Goal: Transaction & Acquisition: Purchase product/service

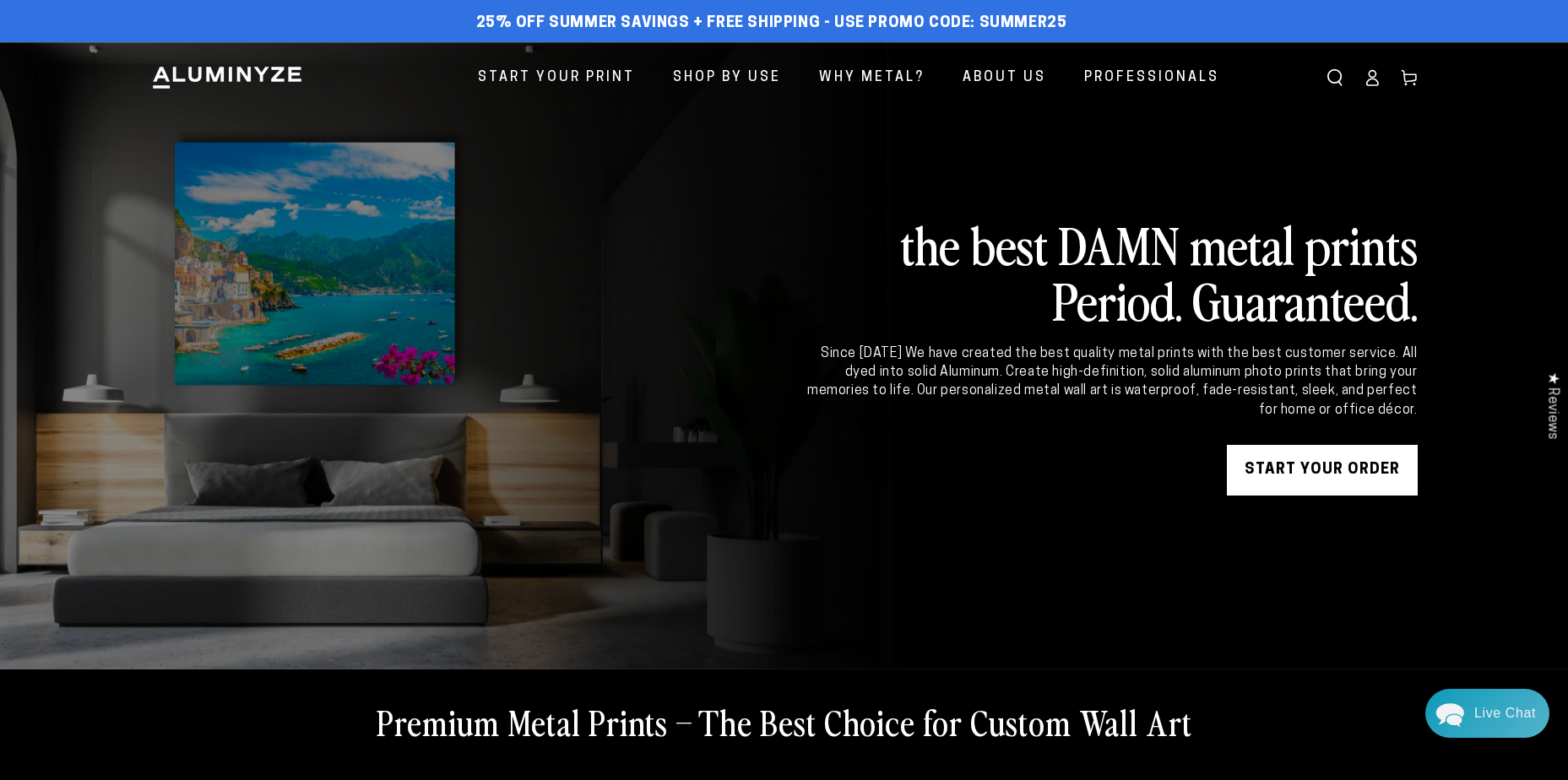
click at [1284, 459] on link "START YOUR Order" at bounding box center [1321, 471] width 191 height 51
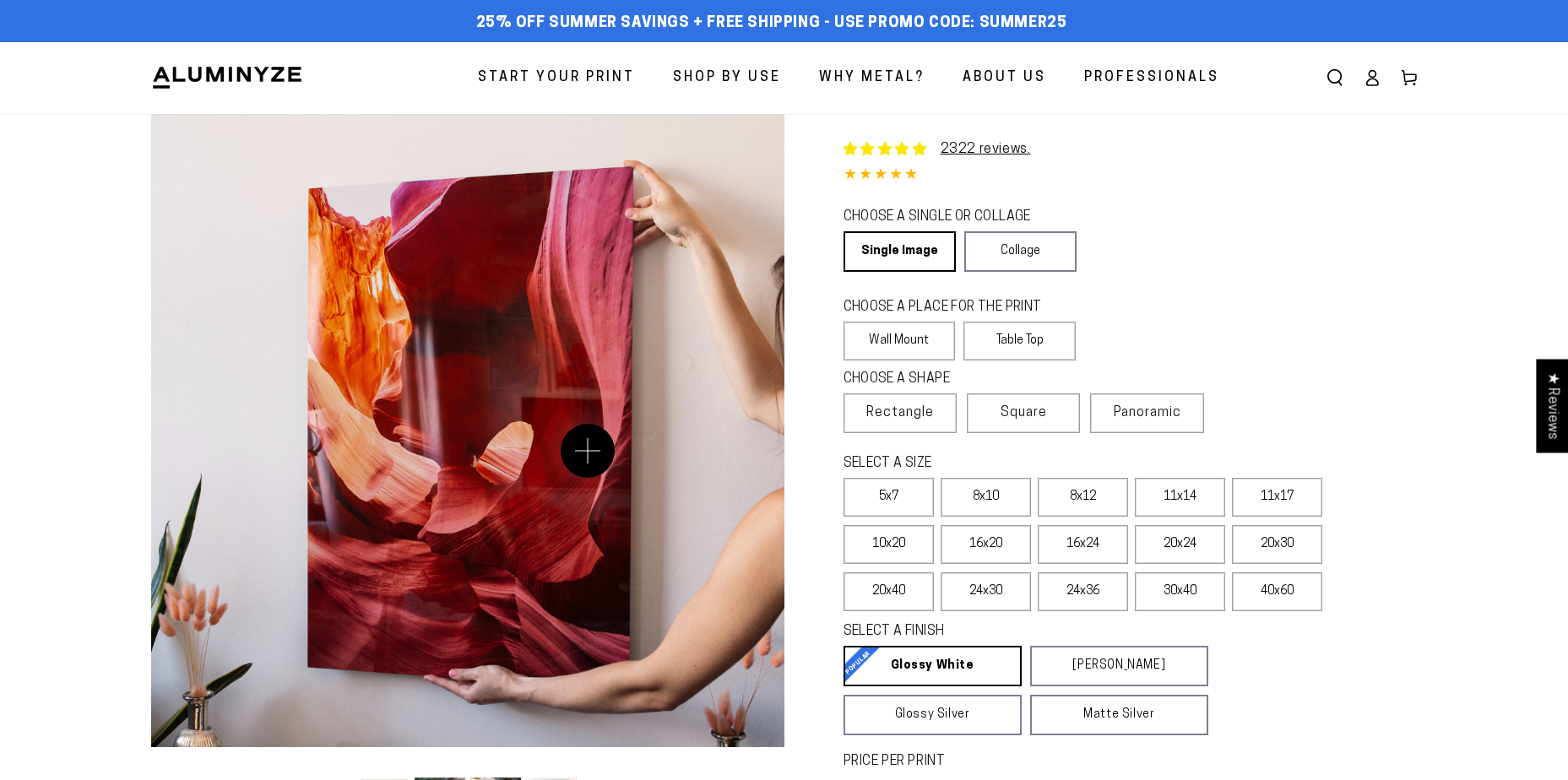
select select "**********"
click at [1177, 596] on label "30x40" at bounding box center [1179, 592] width 90 height 39
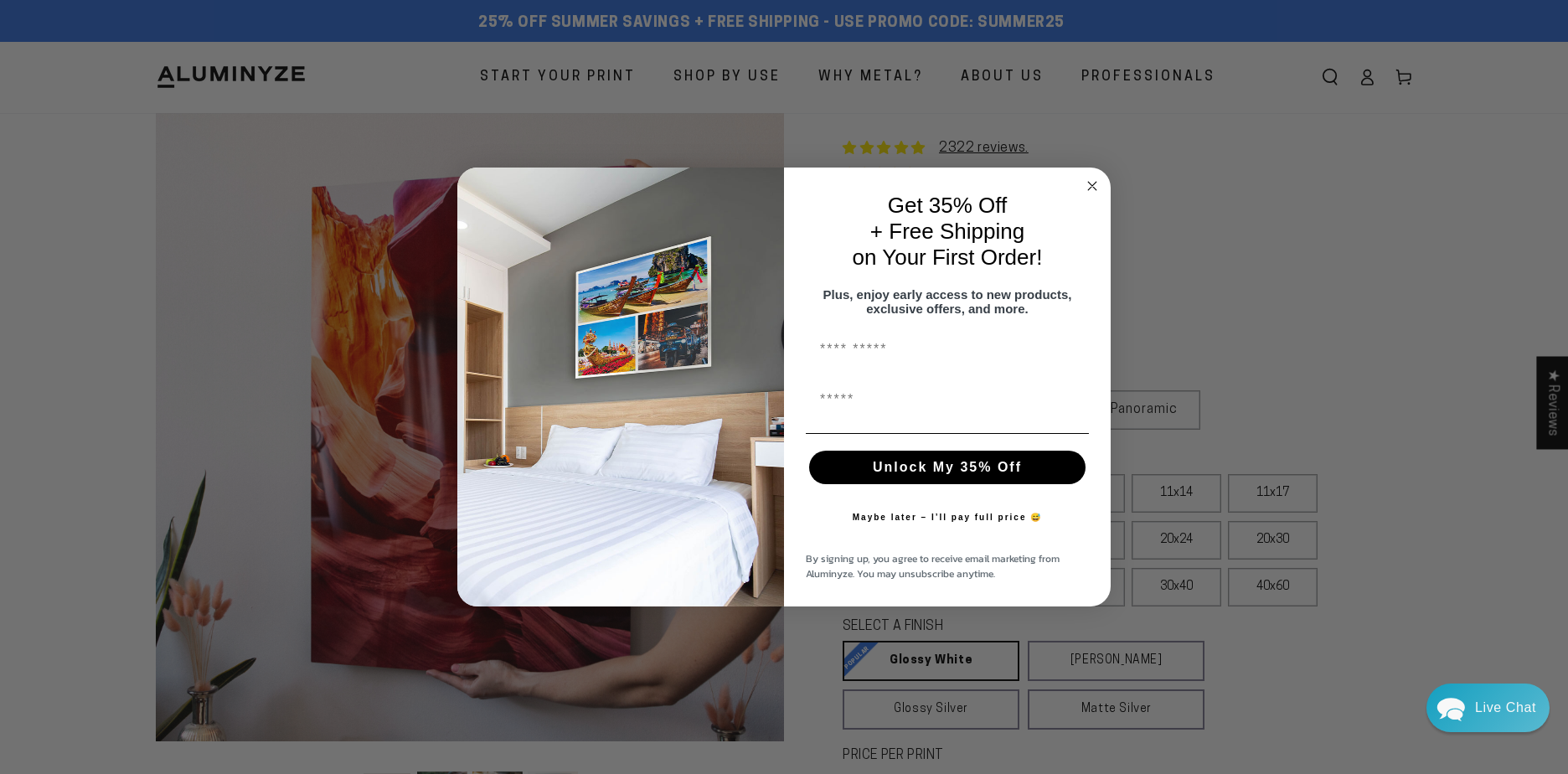
click at [1093, 179] on circle "Close dialog" at bounding box center [1092, 187] width 19 height 19
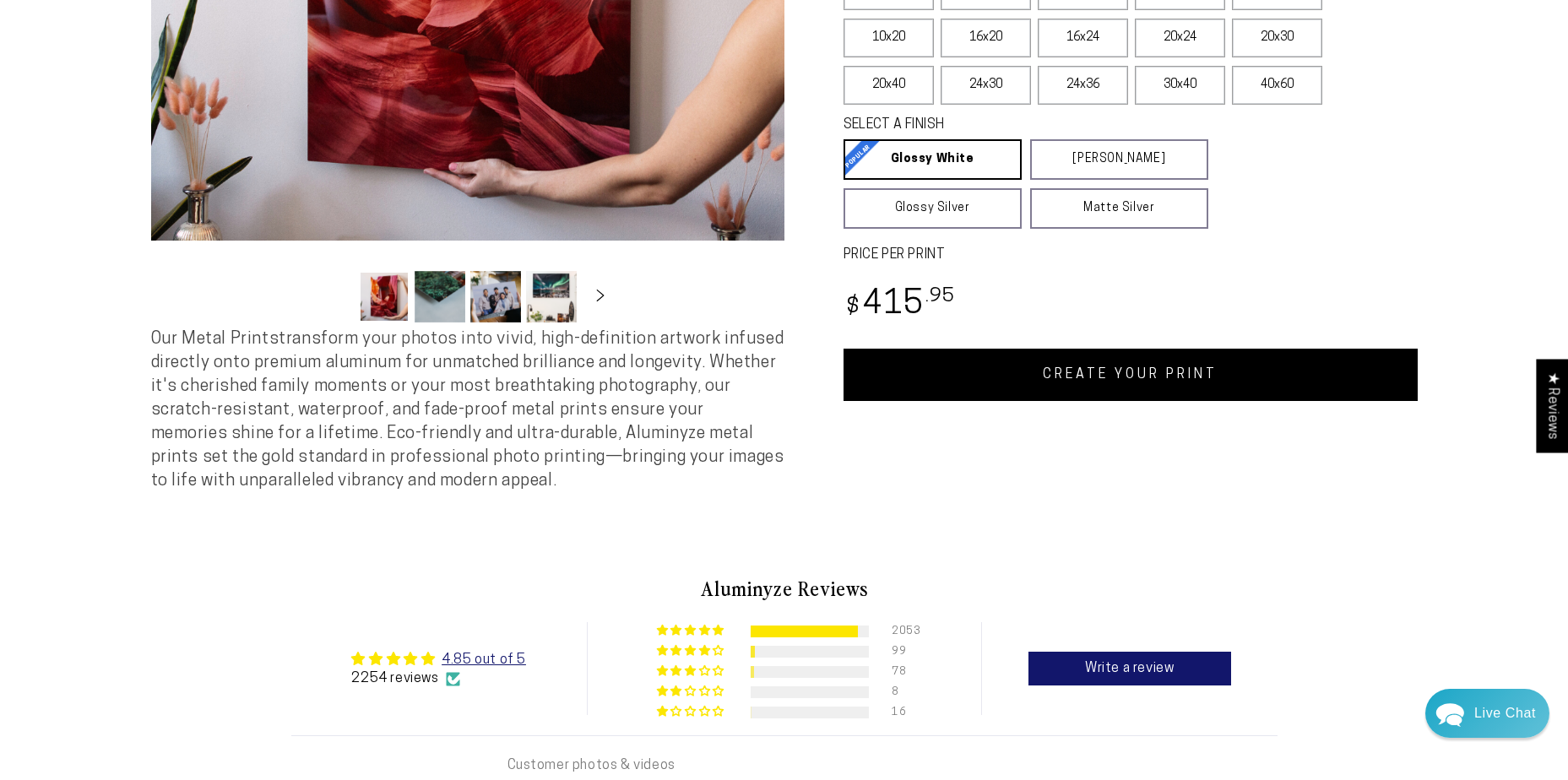
scroll to position [338, 0]
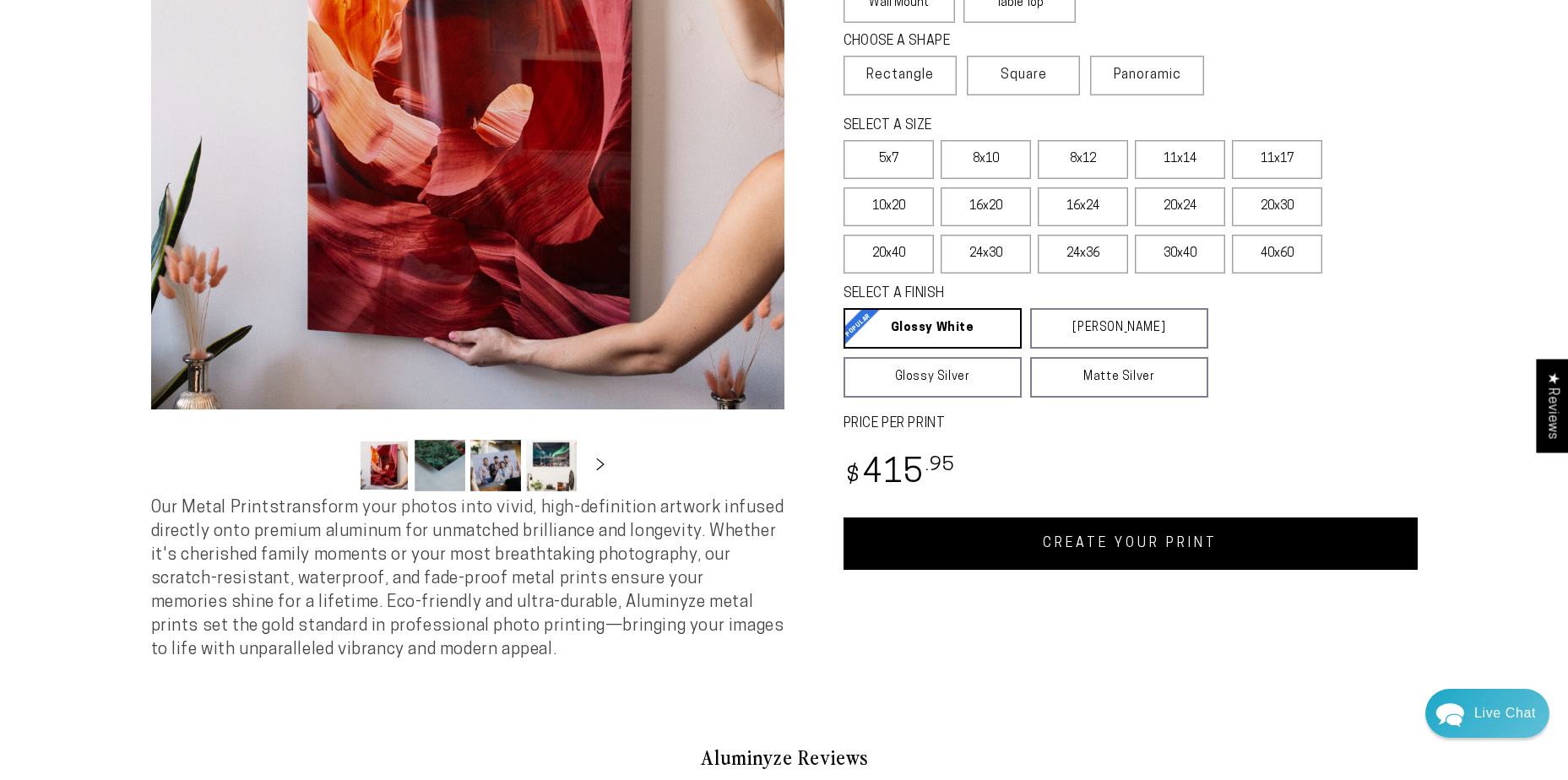
click at [426, 480] on button "Load image 2 in gallery view" at bounding box center [440, 466] width 51 height 52
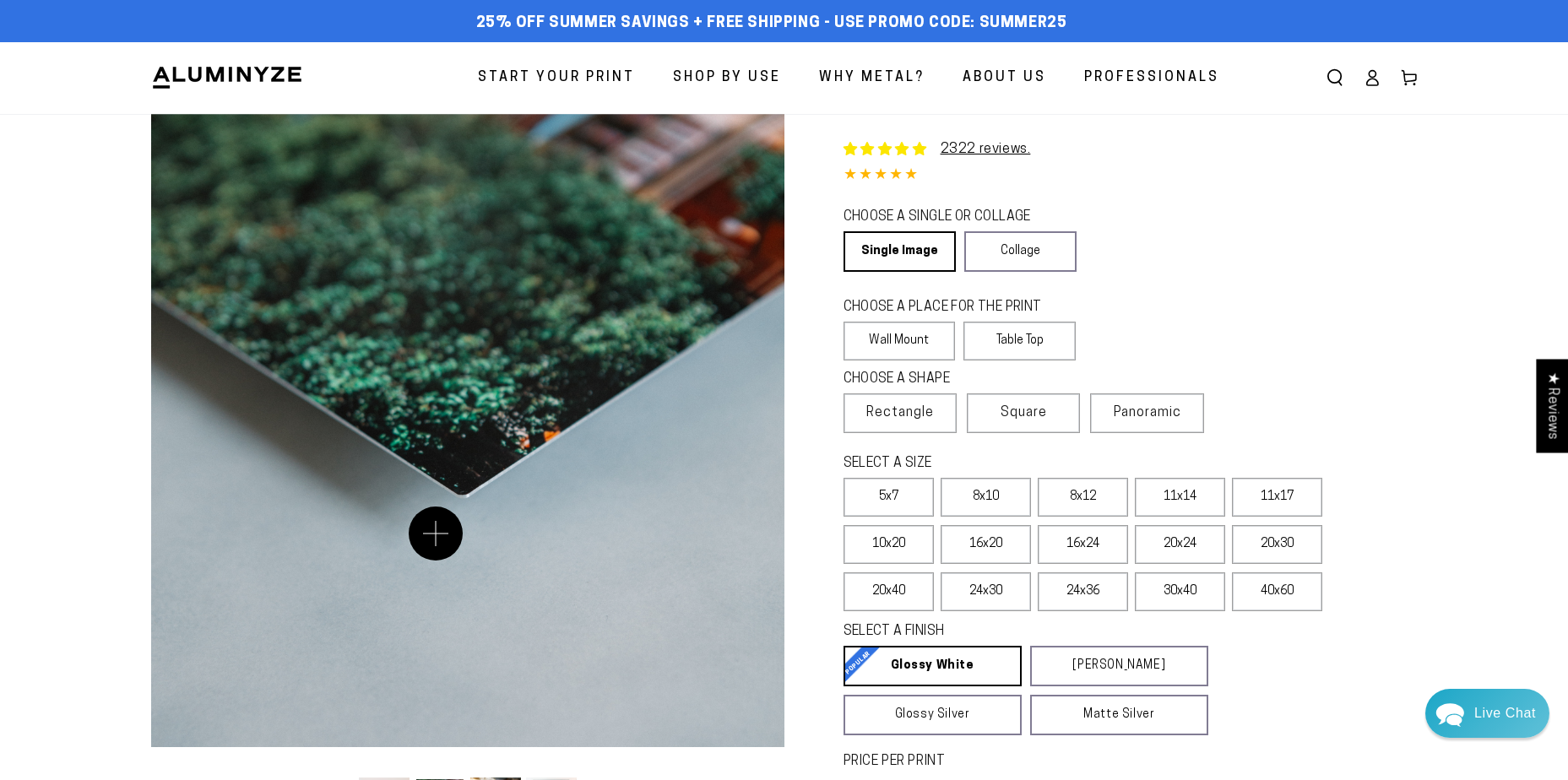
scroll to position [84, 0]
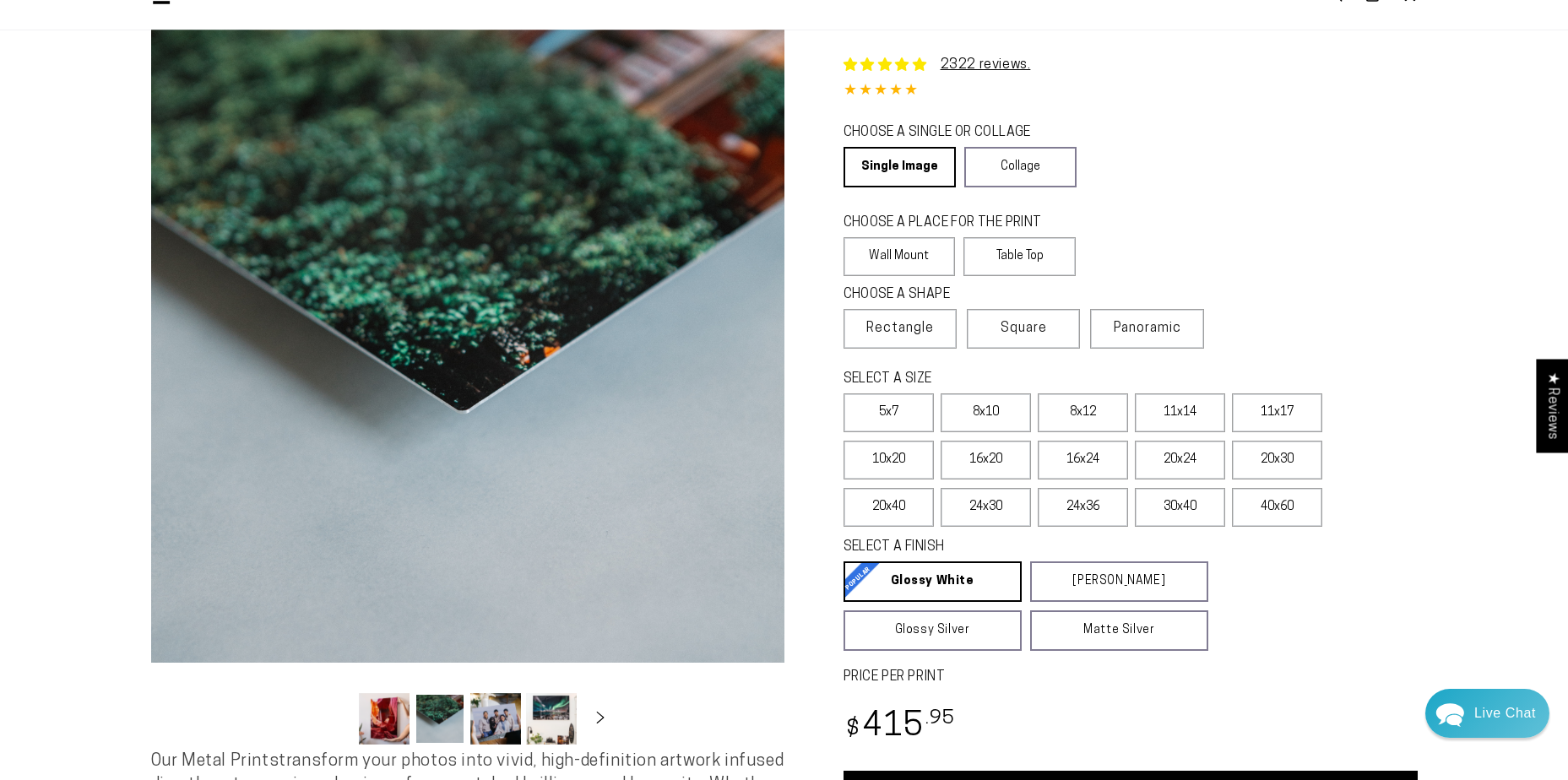
click at [511, 716] on button "Load image 3 in gallery view" at bounding box center [496, 719] width 51 height 52
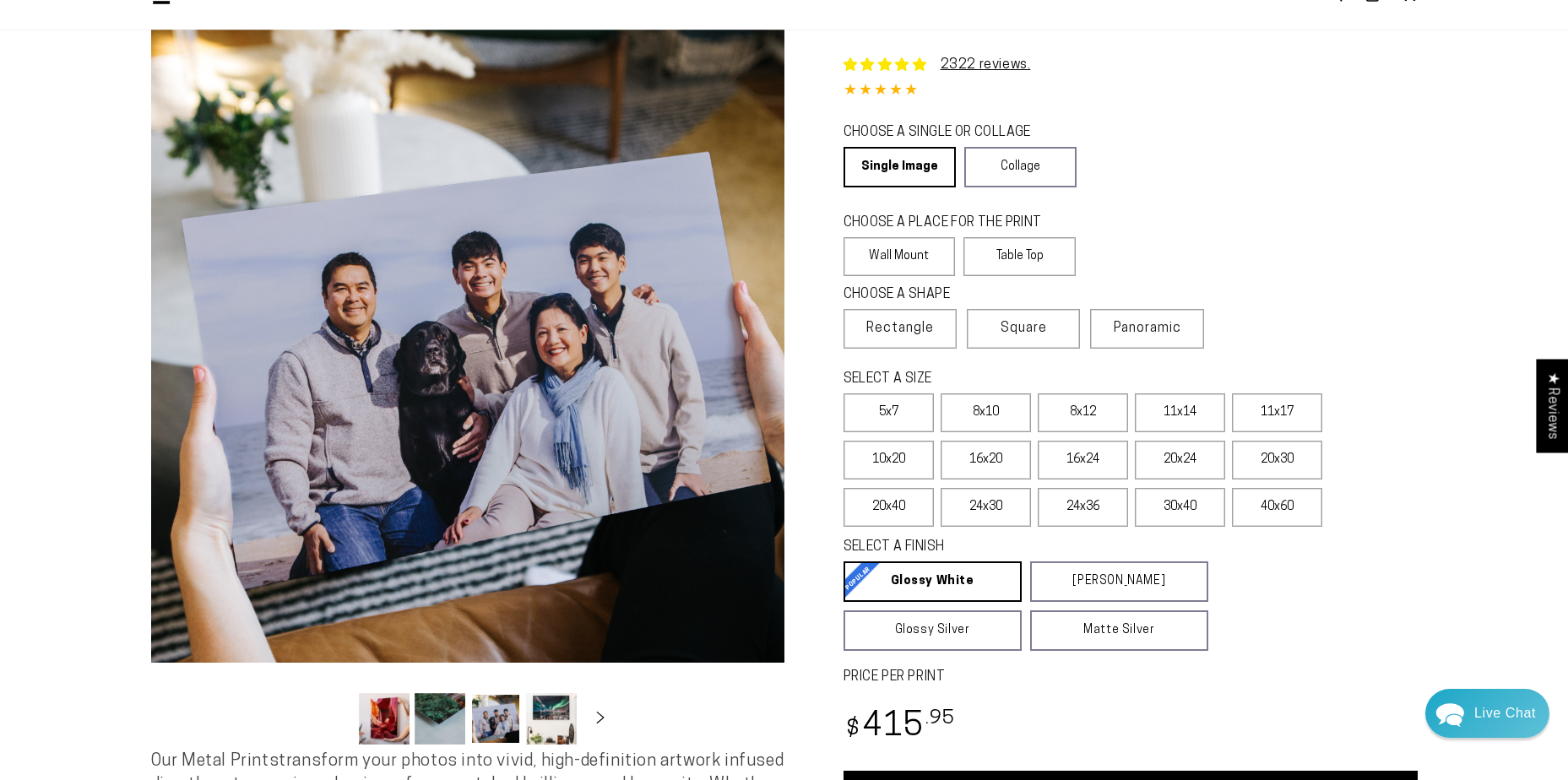
click at [547, 717] on button "Load image 4 in gallery view" at bounding box center [551, 719] width 51 height 52
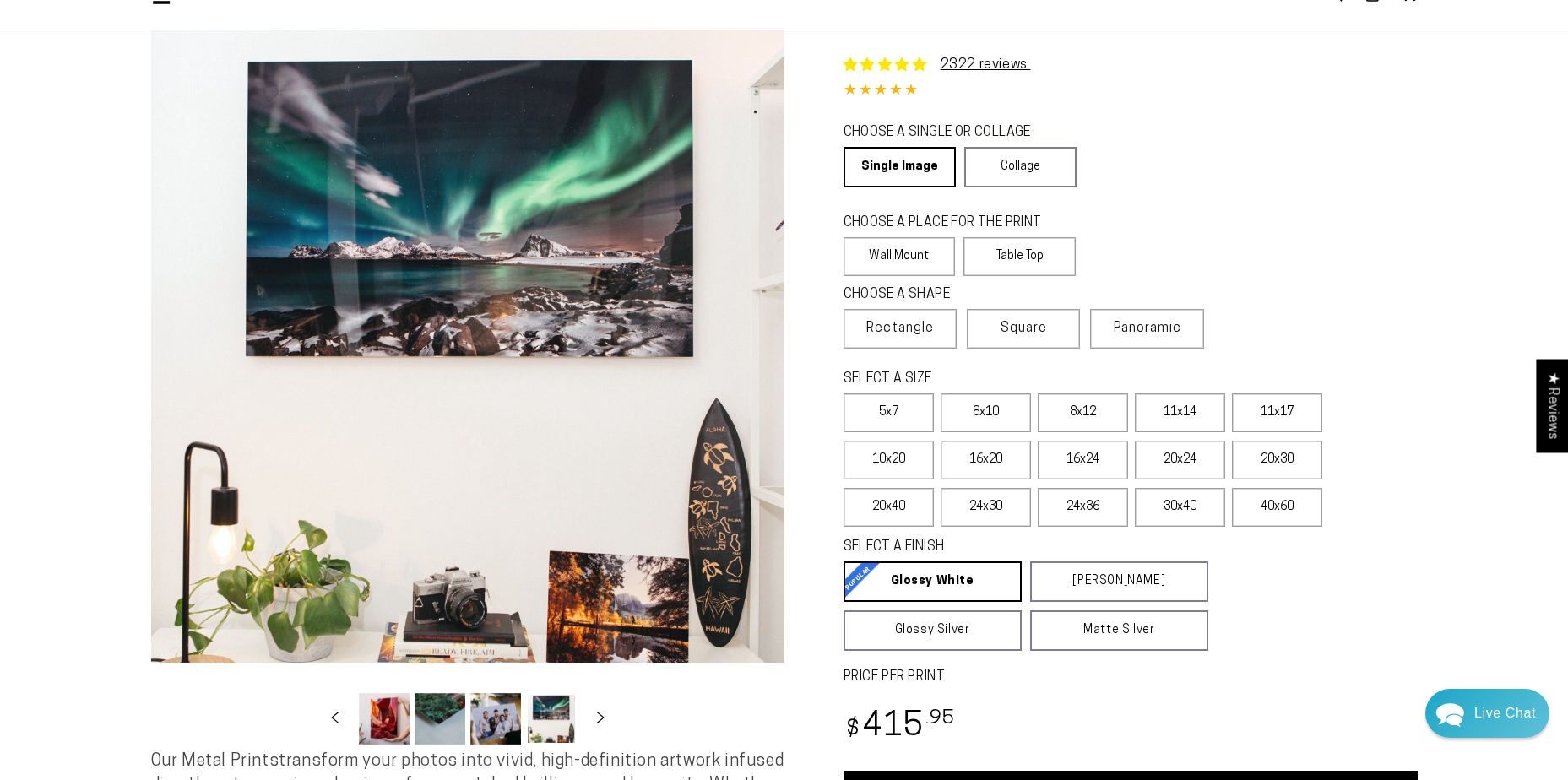
scroll to position [0, 164]
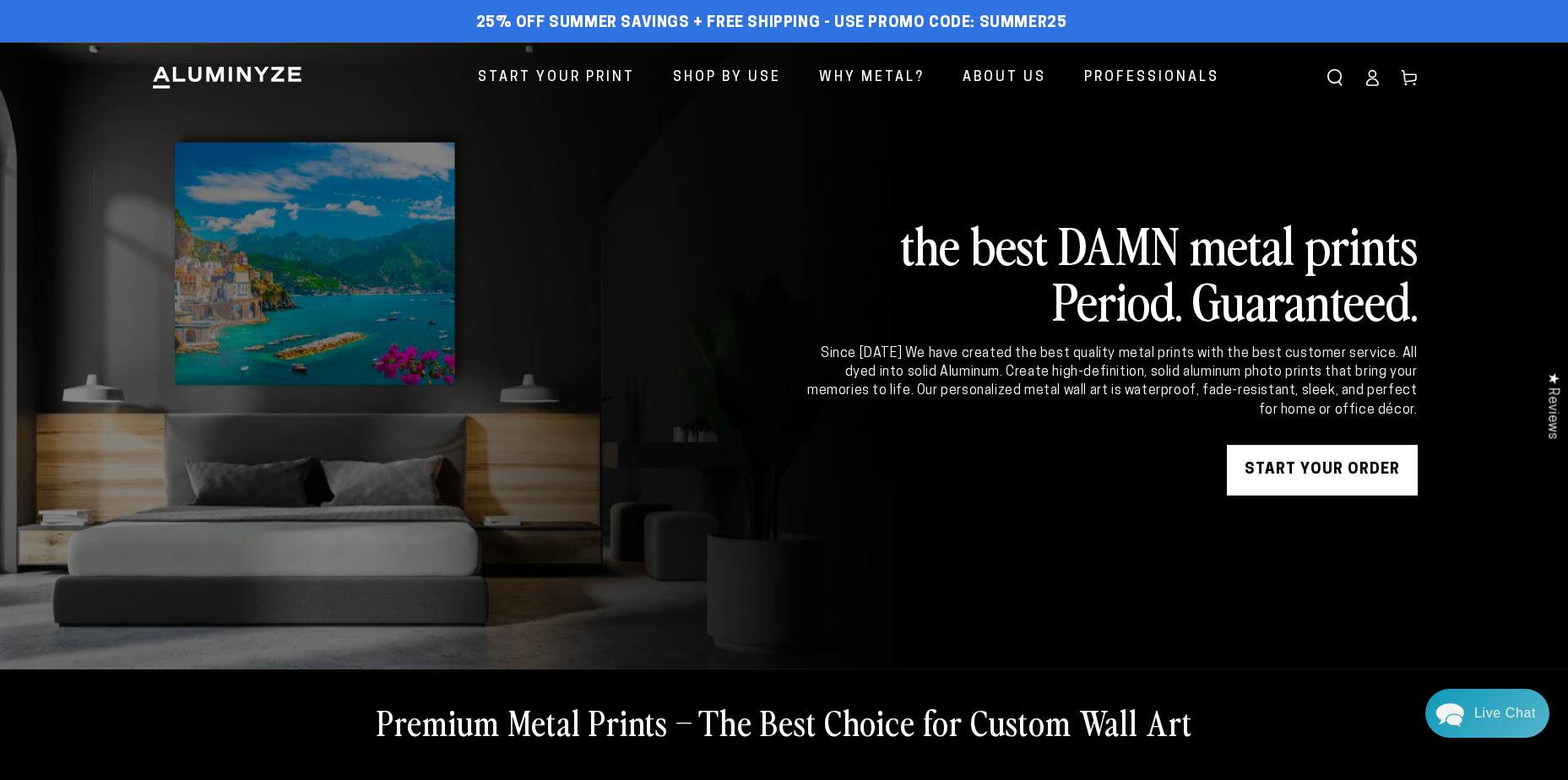
click at [1303, 489] on link "START YOUR Order" at bounding box center [1321, 471] width 191 height 51
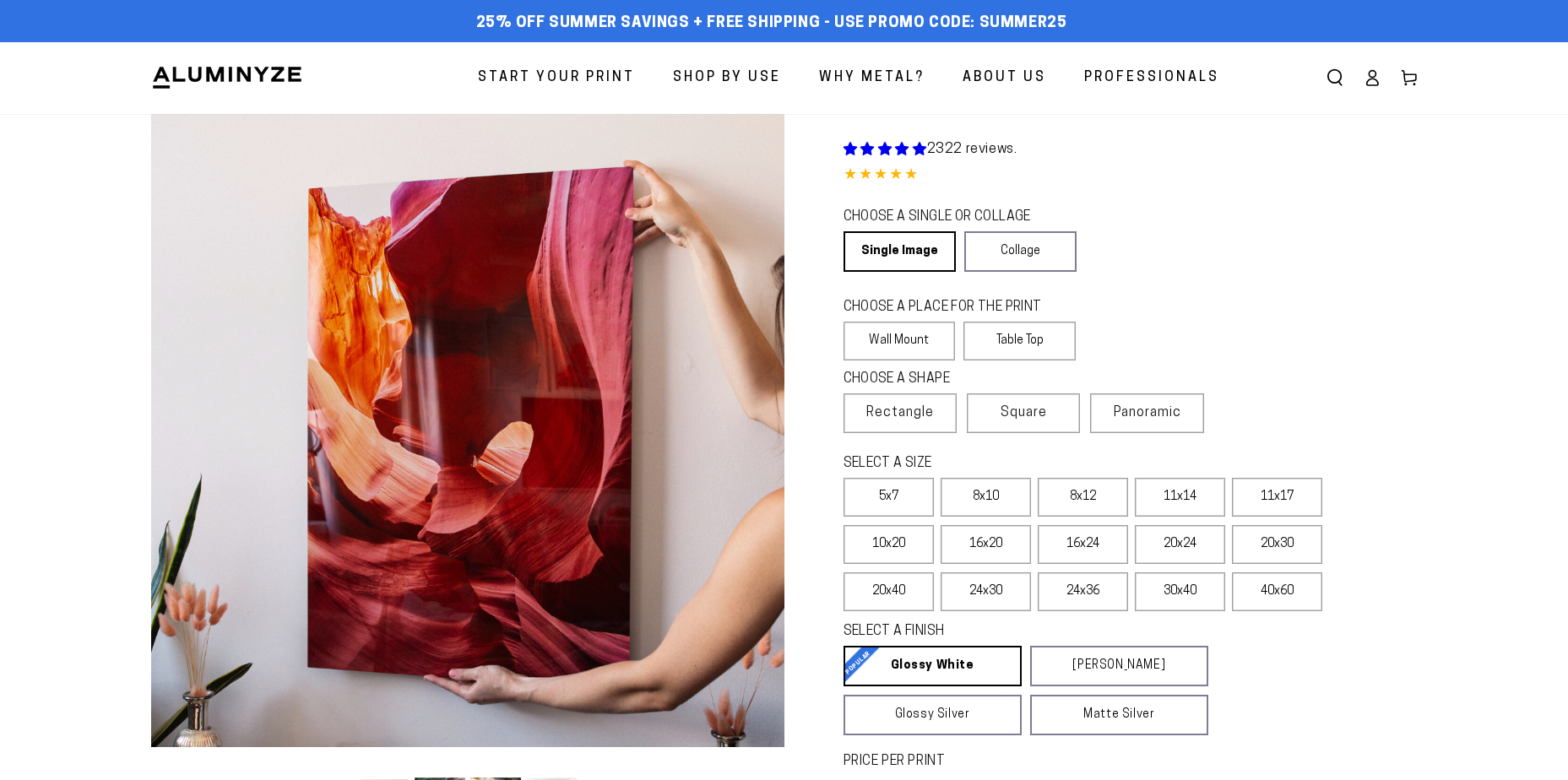
select select "**********"
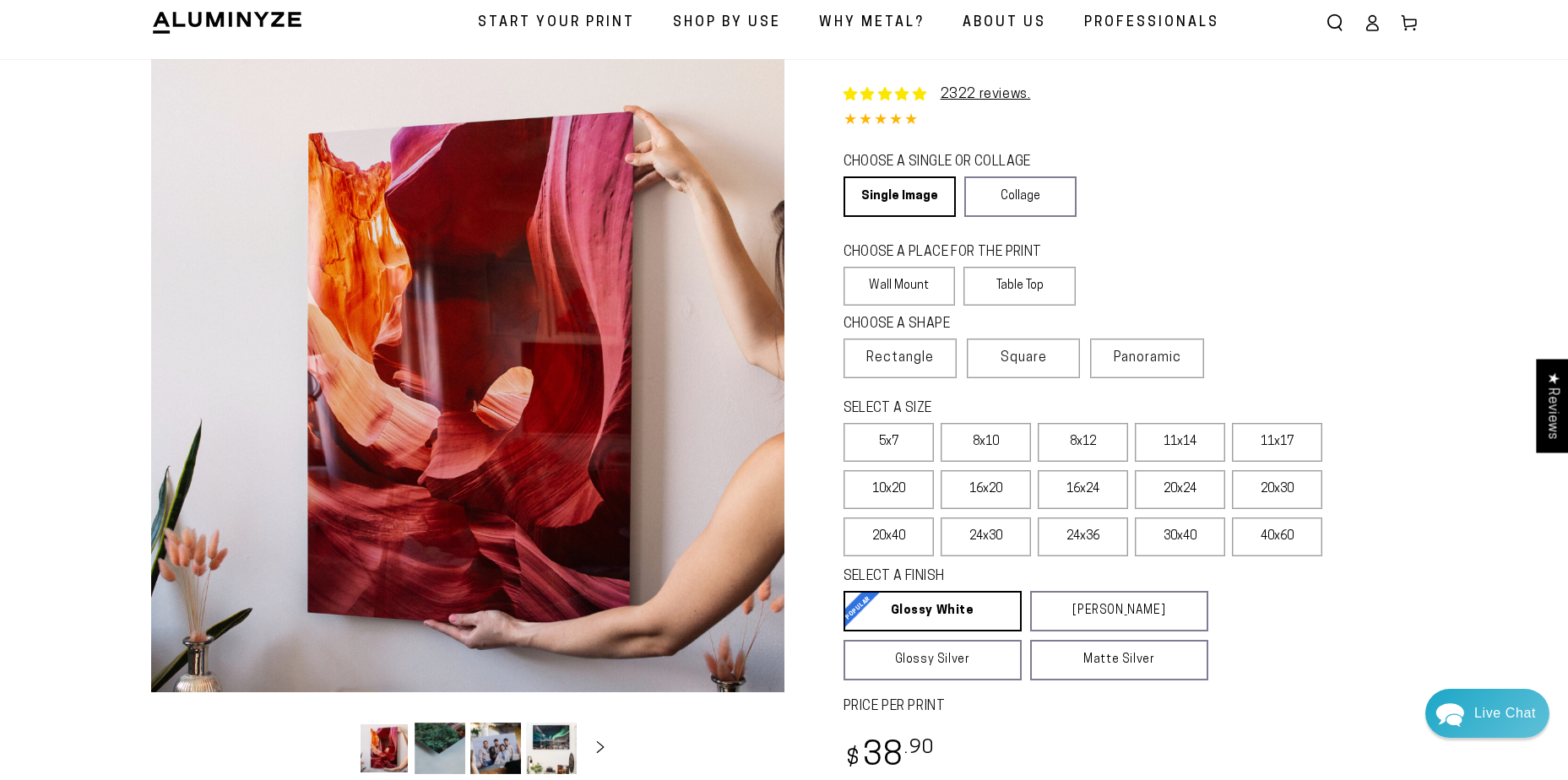
scroll to position [84, 0]
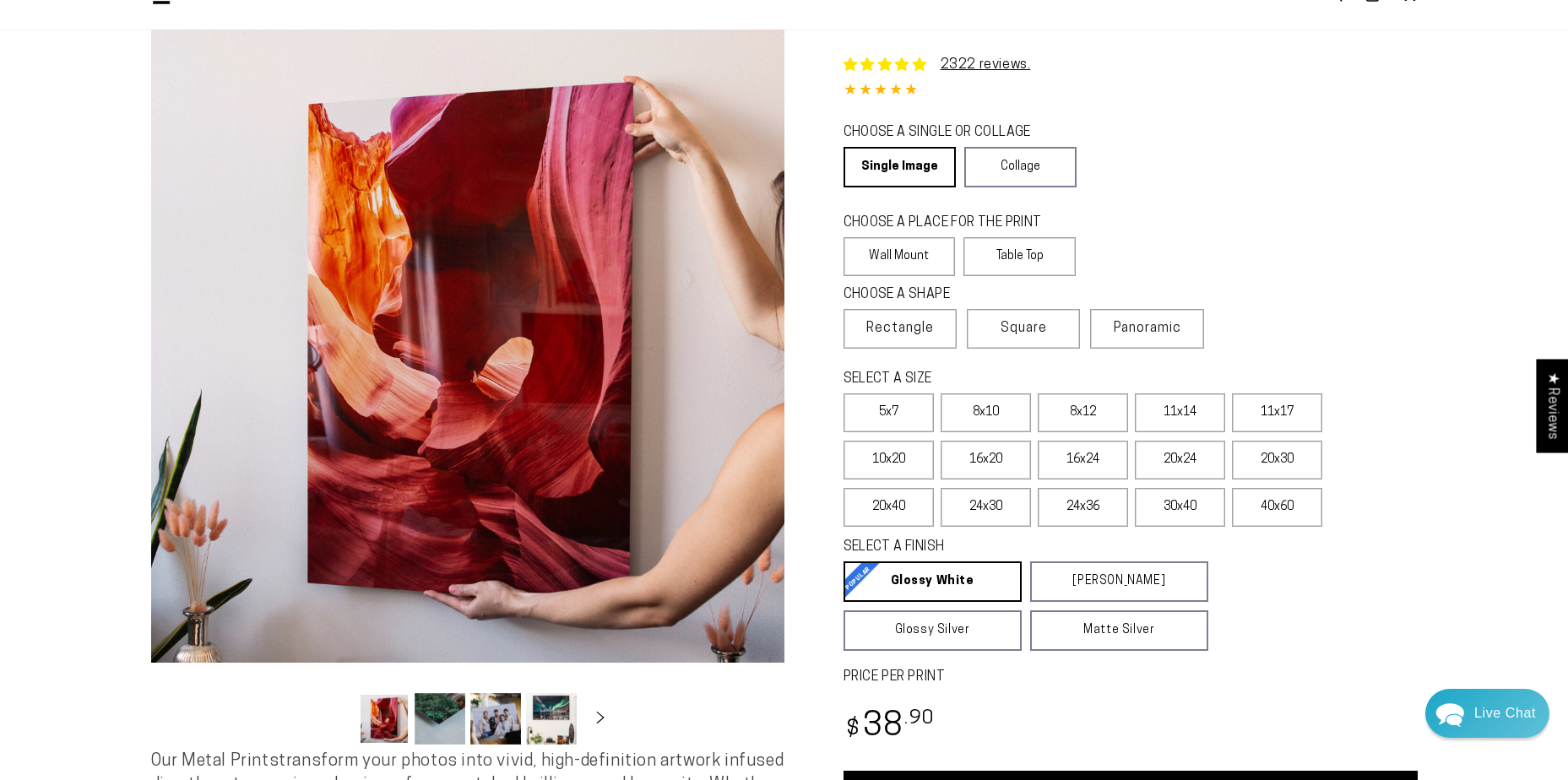
click at [1187, 509] on label "30x40" at bounding box center [1179, 508] width 90 height 39
click at [1090, 495] on label "24x36" at bounding box center [1082, 508] width 90 height 39
click at [1176, 504] on label "30x40" at bounding box center [1179, 508] width 90 height 39
